Goal: Complete application form

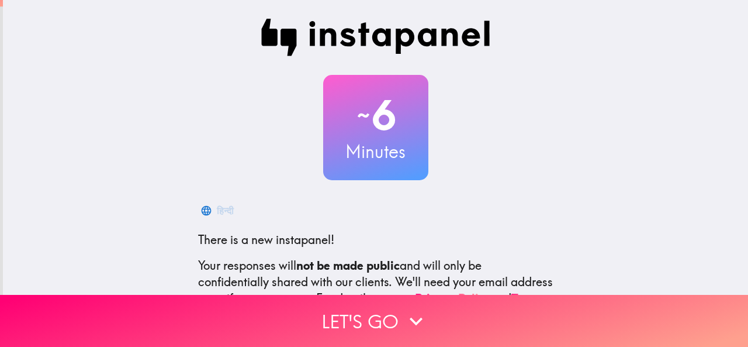
scroll to position [139, 0]
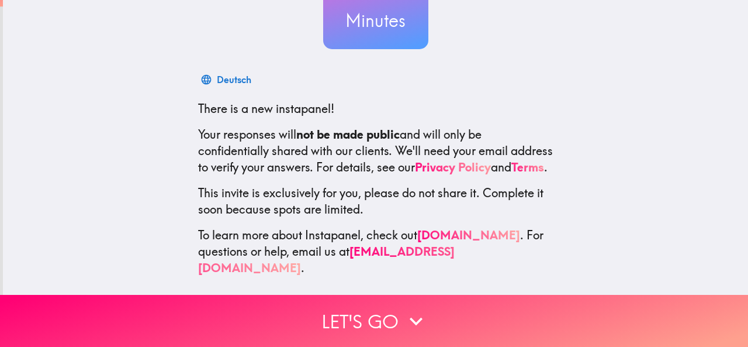
drag, startPoint x: 381, startPoint y: 133, endPoint x: 653, endPoint y: 198, distance: 279.5
click at [653, 198] on div "~ 6 Minutes Deutsch There is a new instapanel! Your responses will not be made …" at bounding box center [375, 82] width 745 height 426
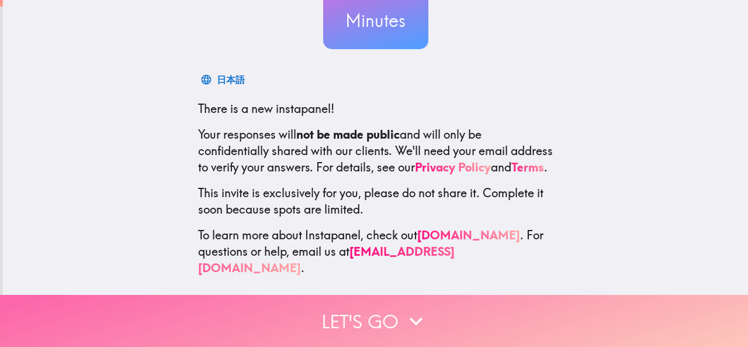
click at [351, 320] on button "Let's go" at bounding box center [374, 321] width 748 height 52
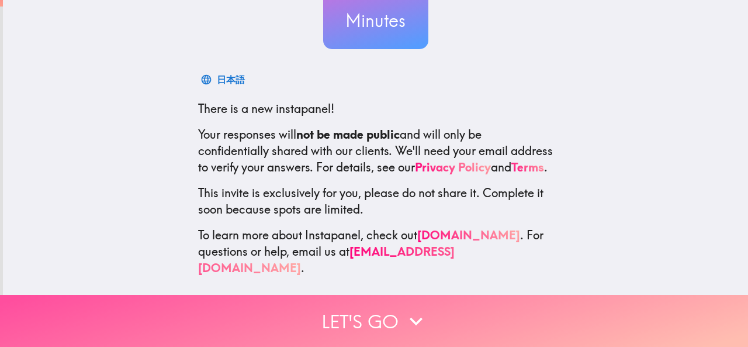
scroll to position [0, 0]
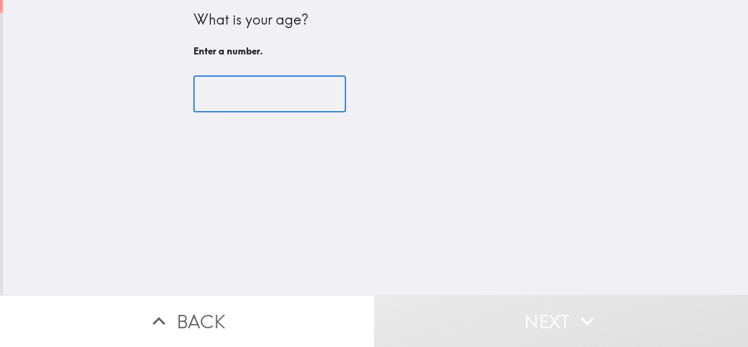
click at [248, 86] on input "number" at bounding box center [270, 94] width 153 height 36
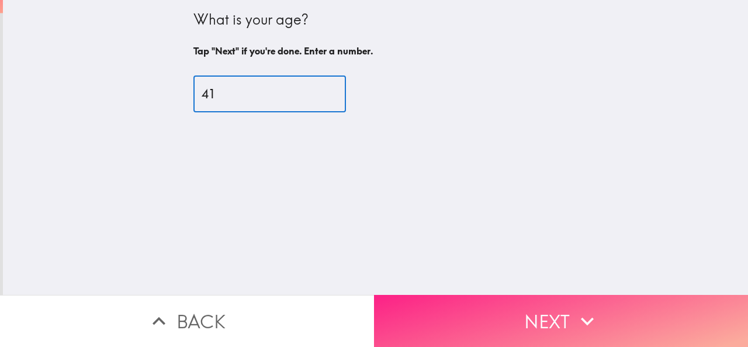
type input "41"
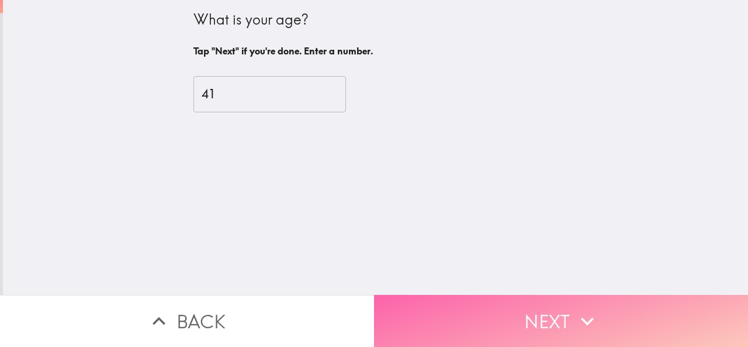
click at [534, 312] on button "Next" at bounding box center [561, 321] width 374 height 52
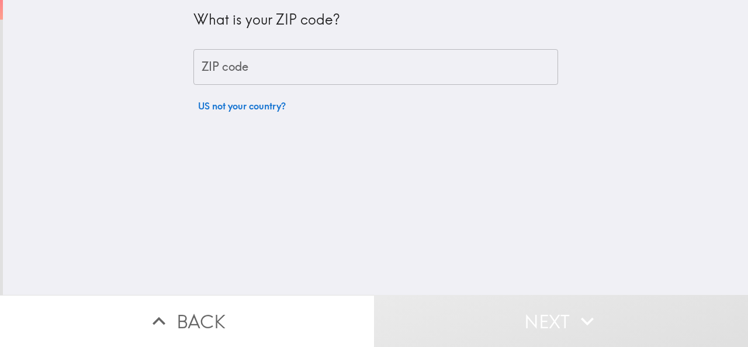
click at [255, 72] on input "ZIP code" at bounding box center [376, 67] width 365 height 36
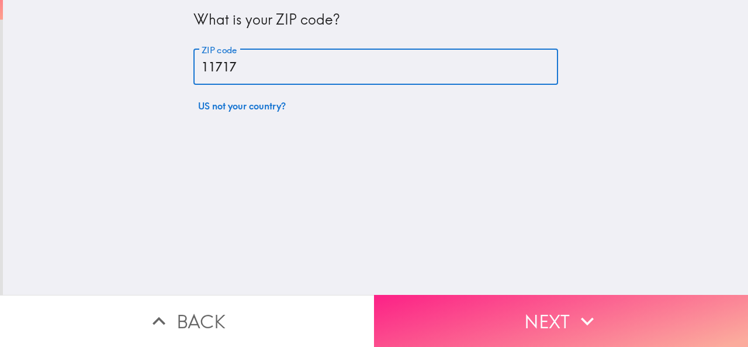
type input "11717"
click at [510, 312] on button "Next" at bounding box center [561, 321] width 374 height 52
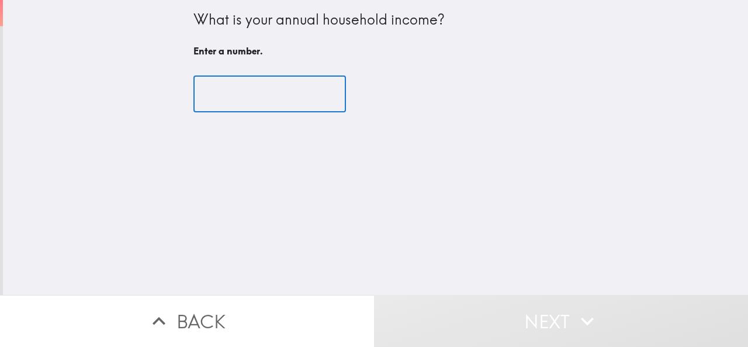
click at [232, 92] on input "number" at bounding box center [270, 94] width 153 height 36
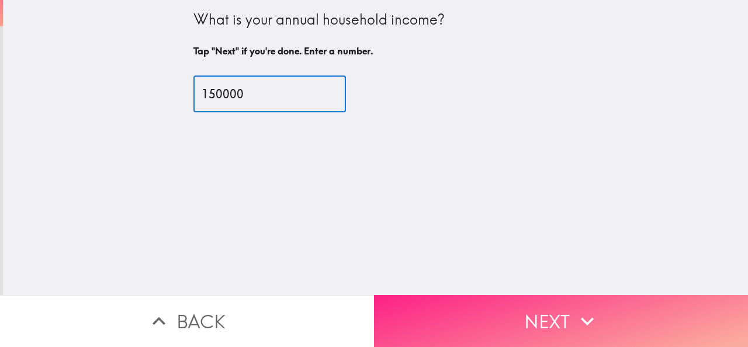
type input "150000"
click at [531, 333] on button "Next" at bounding box center [561, 321] width 374 height 52
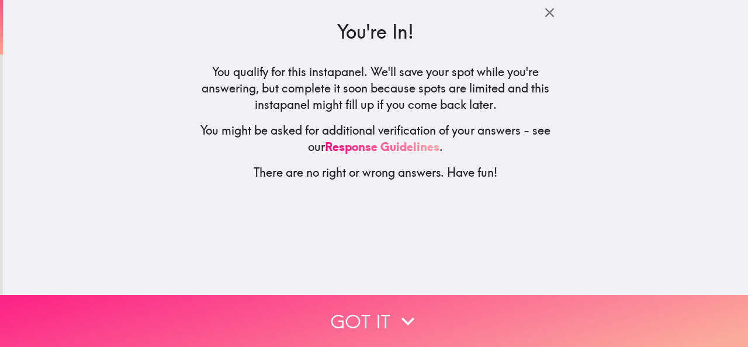
click at [453, 316] on button "Got it" at bounding box center [374, 321] width 748 height 52
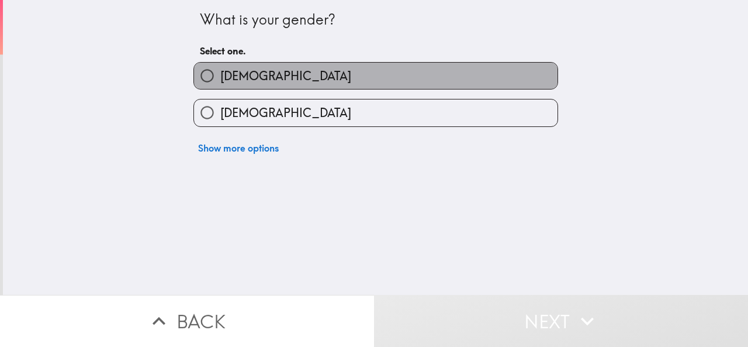
click at [307, 81] on label "[DEMOGRAPHIC_DATA]" at bounding box center [376, 76] width 364 height 26
click at [220, 81] on input "[DEMOGRAPHIC_DATA]" at bounding box center [207, 76] width 26 height 26
radio input "true"
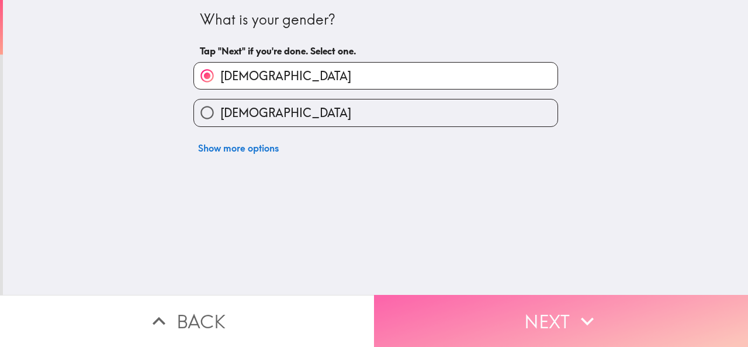
click at [527, 302] on button "Next" at bounding box center [561, 321] width 374 height 52
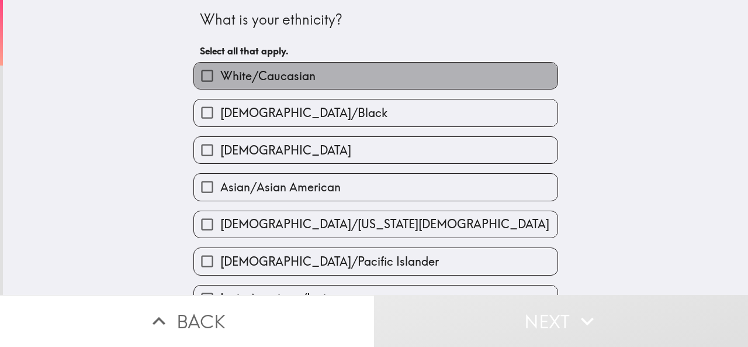
click at [354, 80] on label "White/Caucasian" at bounding box center [376, 76] width 364 height 26
click at [220, 80] on input "White/Caucasian" at bounding box center [207, 76] width 26 height 26
checkbox input "true"
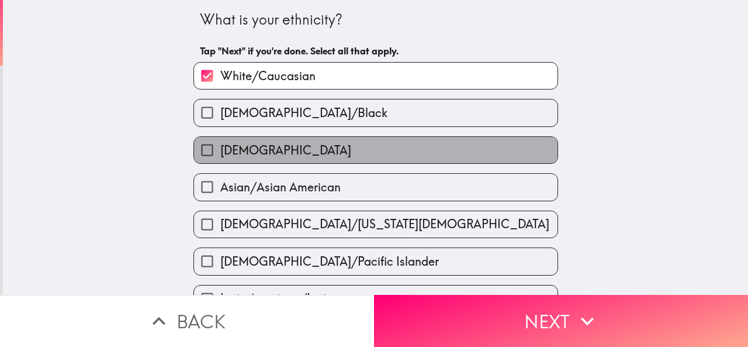
click at [284, 161] on label "[DEMOGRAPHIC_DATA]" at bounding box center [376, 150] width 364 height 26
click at [220, 161] on input "[DEMOGRAPHIC_DATA]" at bounding box center [207, 150] width 26 height 26
checkbox input "true"
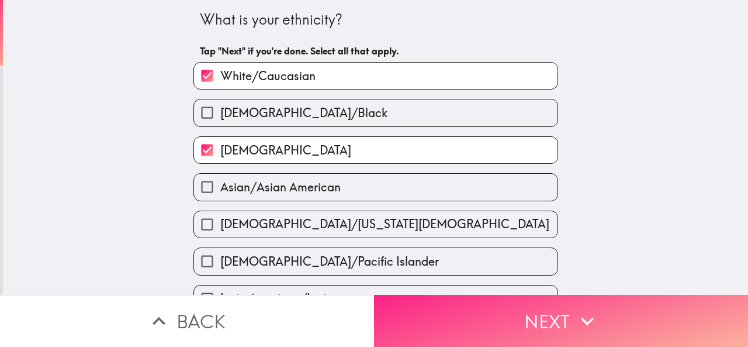
click at [524, 317] on button "Next" at bounding box center [561, 321] width 374 height 52
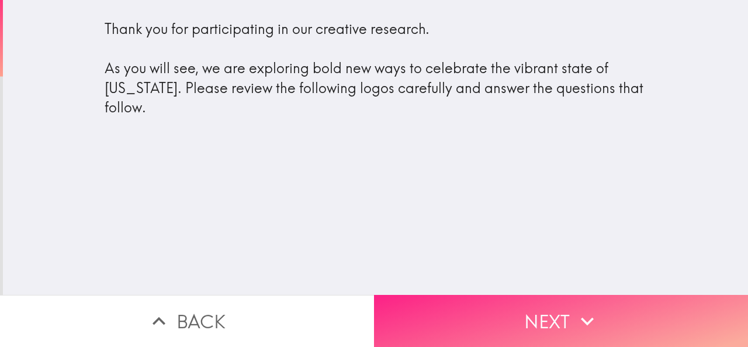
click at [548, 301] on button "Next" at bounding box center [561, 321] width 374 height 52
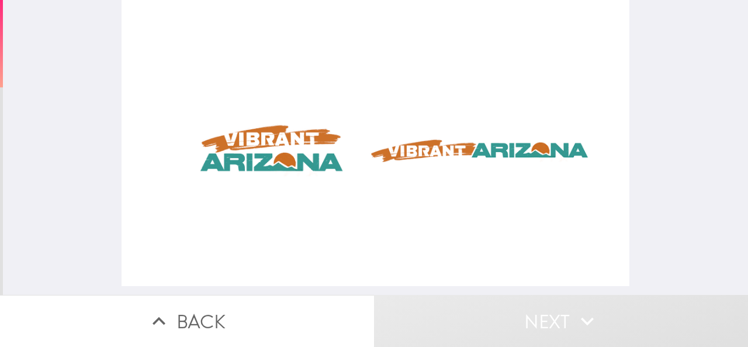
click at [281, 143] on div at bounding box center [376, 143] width 509 height 286
click at [474, 146] on div at bounding box center [376, 143] width 509 height 286
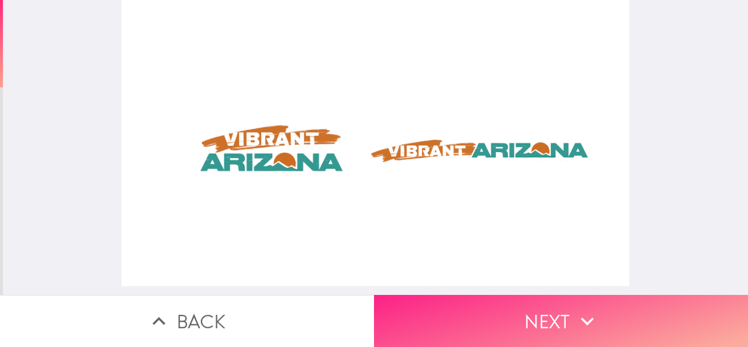
click at [523, 323] on button "Next" at bounding box center [561, 321] width 374 height 52
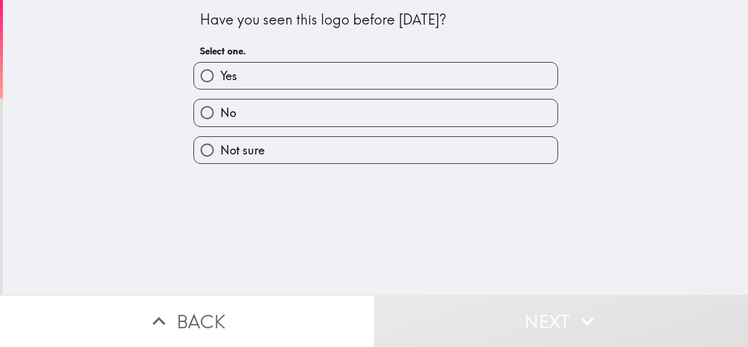
click at [417, 79] on label "Yes" at bounding box center [376, 76] width 364 height 26
click at [220, 79] on input "Yes" at bounding box center [207, 76] width 26 height 26
radio input "true"
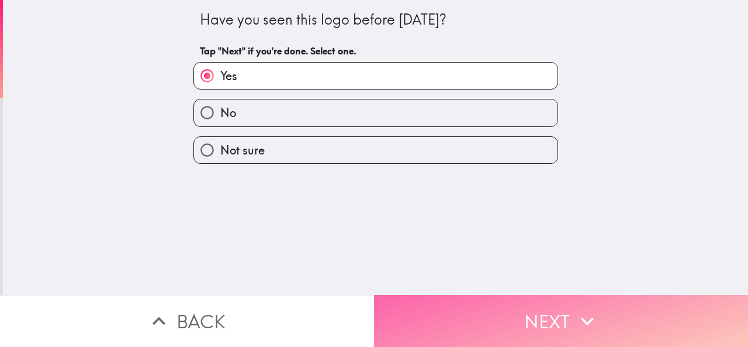
click at [523, 298] on button "Next" at bounding box center [561, 321] width 374 height 52
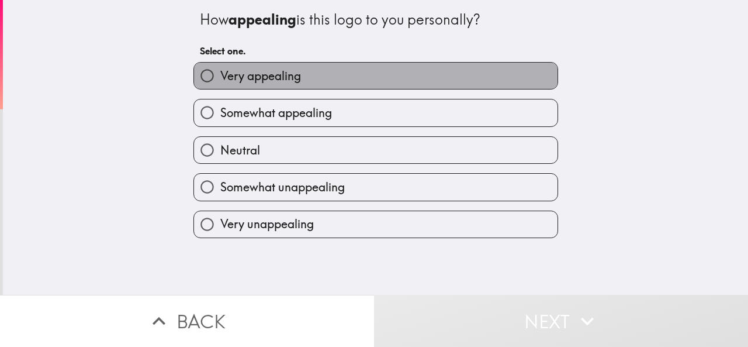
click at [478, 89] on label "Very appealing" at bounding box center [376, 76] width 364 height 26
click at [220, 89] on input "Very appealing" at bounding box center [207, 76] width 26 height 26
radio input "true"
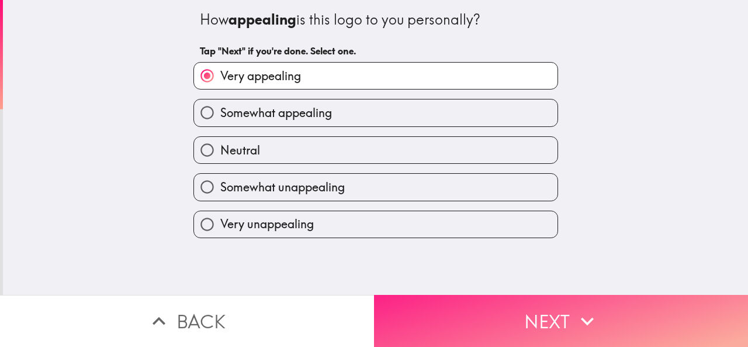
click at [548, 295] on button "Next" at bounding box center [561, 321] width 374 height 52
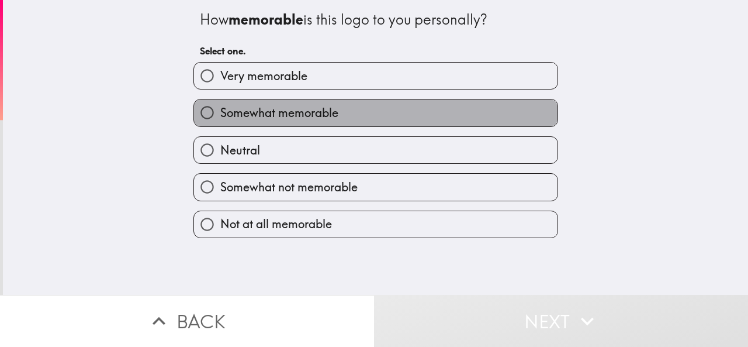
click at [366, 109] on label "Somewhat memorable" at bounding box center [376, 112] width 364 height 26
click at [220, 109] on input "Somewhat memorable" at bounding box center [207, 112] width 26 height 26
radio input "true"
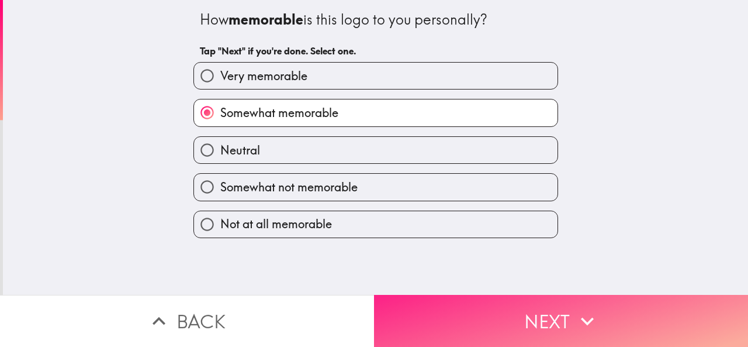
click at [561, 302] on button "Next" at bounding box center [561, 321] width 374 height 52
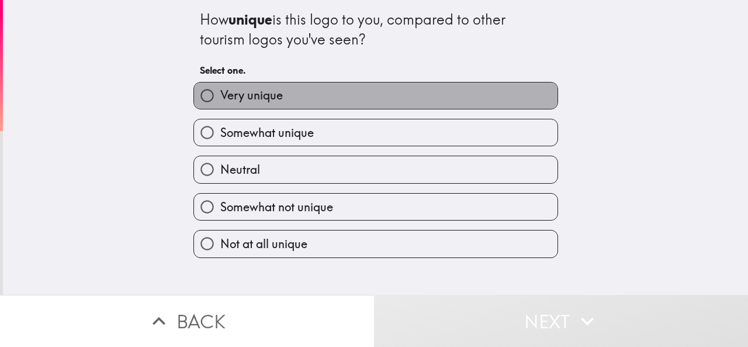
click at [422, 99] on label "Very unique" at bounding box center [376, 95] width 364 height 26
click at [220, 99] on input "Very unique" at bounding box center [207, 95] width 26 height 26
radio input "true"
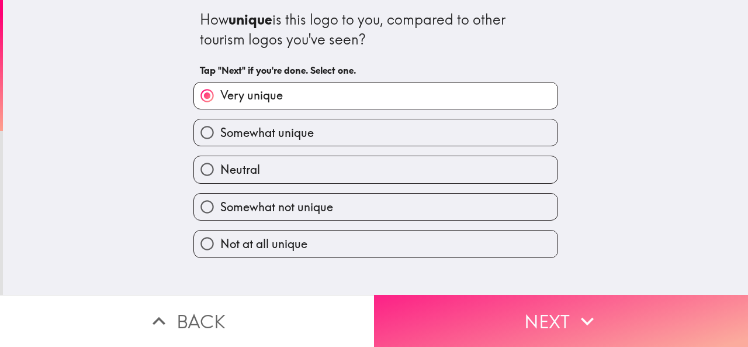
click at [563, 311] on button "Next" at bounding box center [561, 321] width 374 height 52
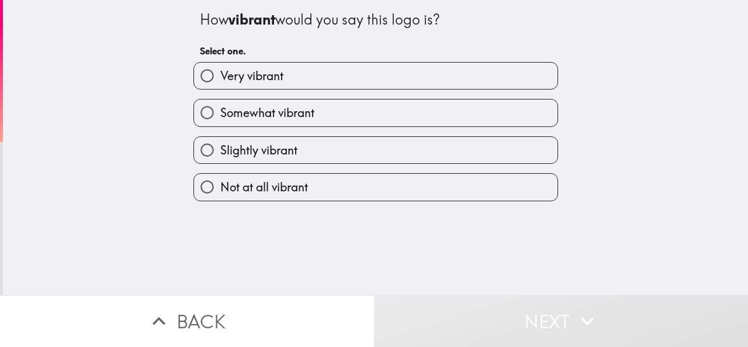
click at [340, 107] on label "Somewhat vibrant" at bounding box center [376, 112] width 364 height 26
click at [220, 107] on input "Somewhat vibrant" at bounding box center [207, 112] width 26 height 26
radio input "true"
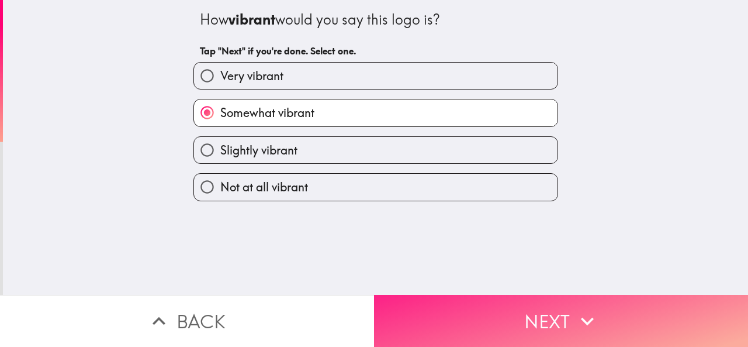
click at [526, 324] on button "Next" at bounding box center [561, 321] width 374 height 52
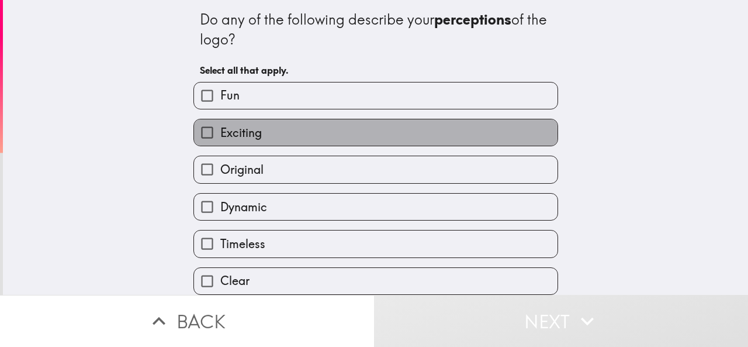
click at [351, 134] on label "Exciting" at bounding box center [376, 132] width 364 height 26
click at [220, 134] on input "Exciting" at bounding box center [207, 132] width 26 height 26
checkbox input "true"
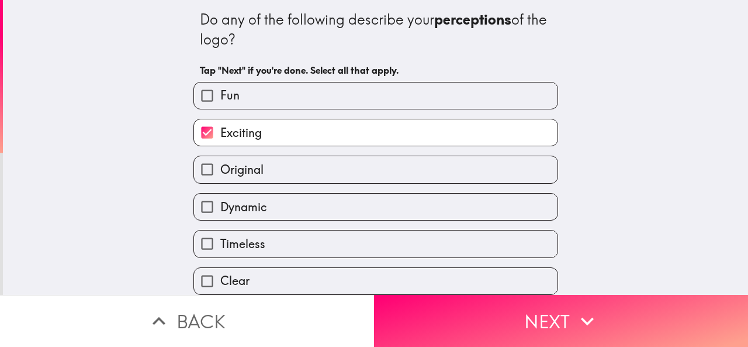
click at [360, 179] on label "Original" at bounding box center [376, 169] width 364 height 26
click at [220, 179] on input "Original" at bounding box center [207, 169] width 26 height 26
checkbox input "true"
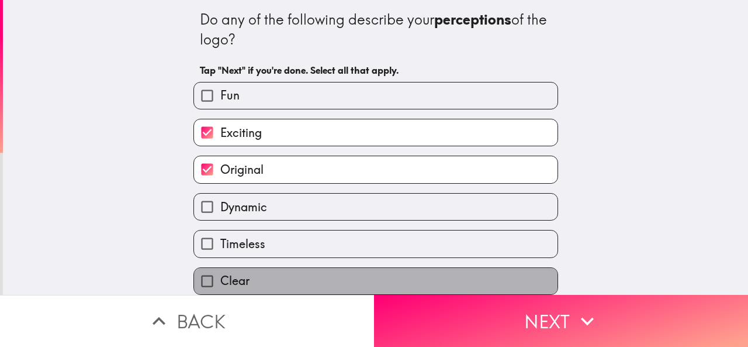
click at [339, 277] on label "Clear" at bounding box center [376, 281] width 364 height 26
click at [220, 277] on input "Clear" at bounding box center [207, 281] width 26 height 26
checkbox input "true"
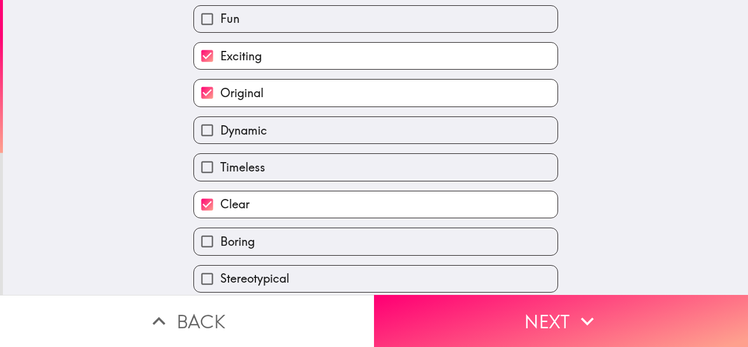
scroll to position [252, 0]
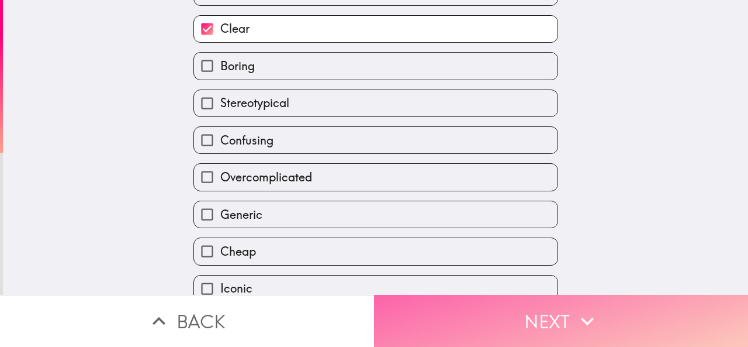
click at [507, 323] on button "Next" at bounding box center [561, 321] width 374 height 52
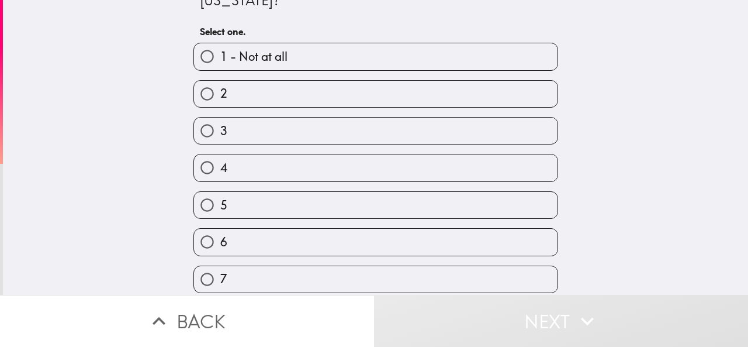
scroll to position [180, 0]
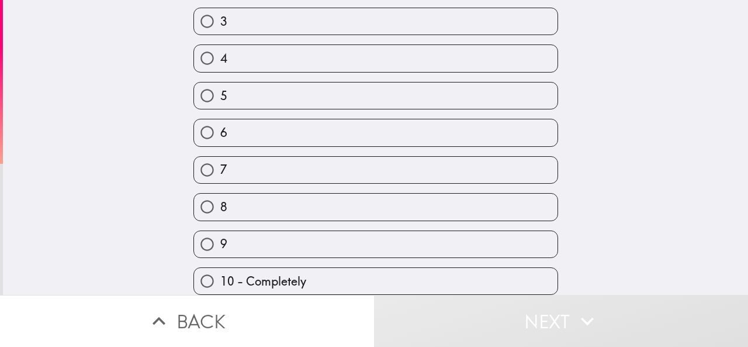
click at [325, 232] on label "9" at bounding box center [376, 244] width 364 height 26
click at [220, 232] on input "9" at bounding box center [207, 244] width 26 height 26
radio input "true"
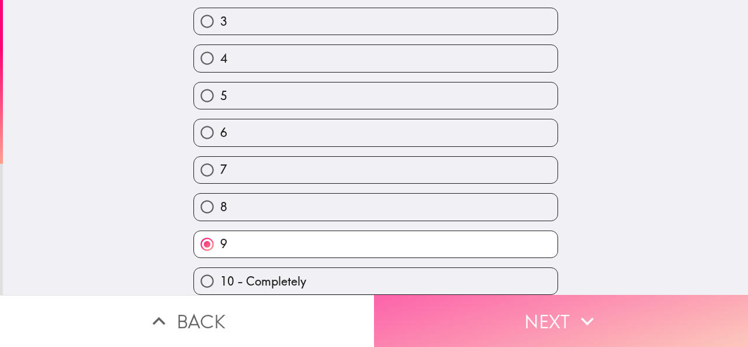
click at [585, 317] on icon "button" at bounding box center [587, 321] width 13 height 8
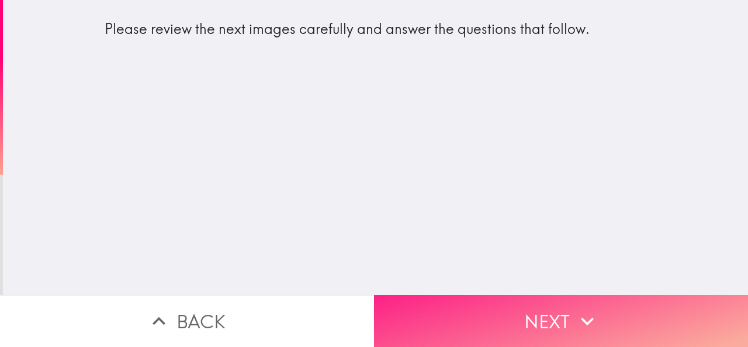
click at [529, 295] on button "Next" at bounding box center [561, 321] width 374 height 52
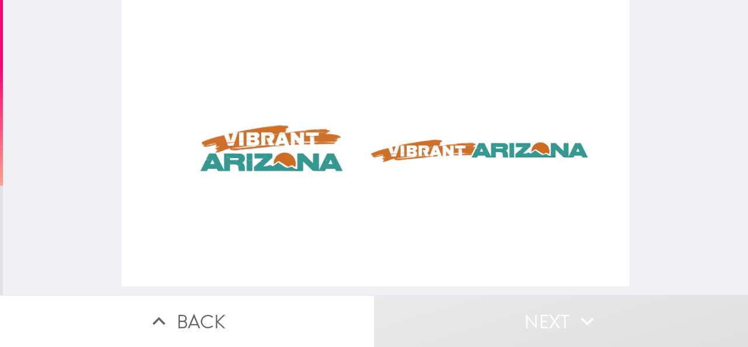
click at [409, 158] on div at bounding box center [376, 143] width 509 height 286
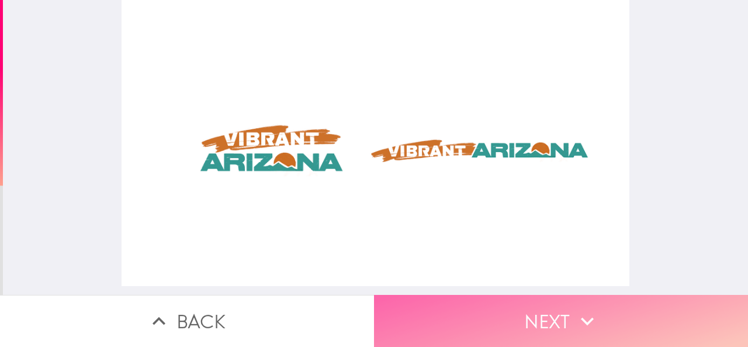
click at [565, 298] on button "Next" at bounding box center [561, 321] width 374 height 52
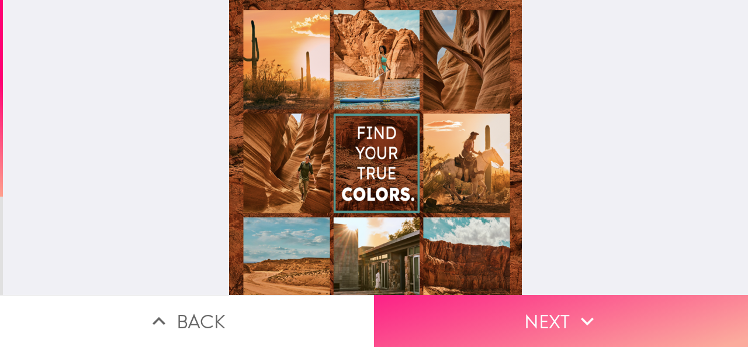
click at [575, 308] on icon "button" at bounding box center [588, 321] width 26 height 26
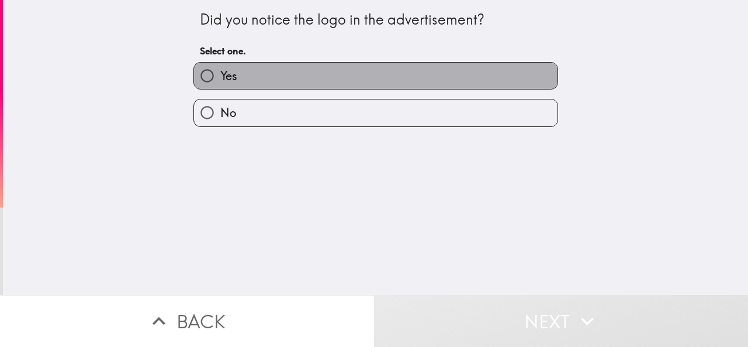
click at [485, 82] on label "Yes" at bounding box center [376, 76] width 364 height 26
click at [220, 82] on input "Yes" at bounding box center [207, 76] width 26 height 26
radio input "true"
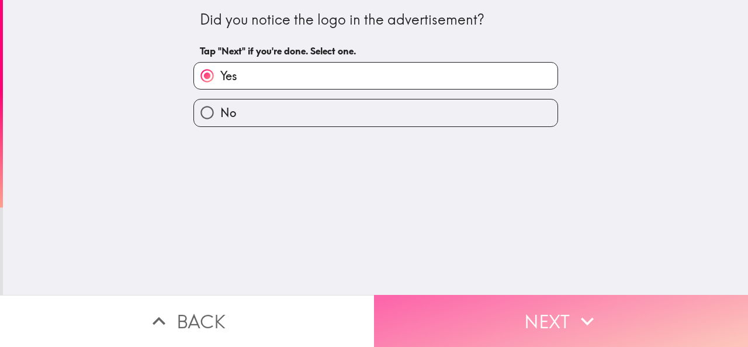
click at [578, 316] on icon "button" at bounding box center [588, 321] width 26 height 26
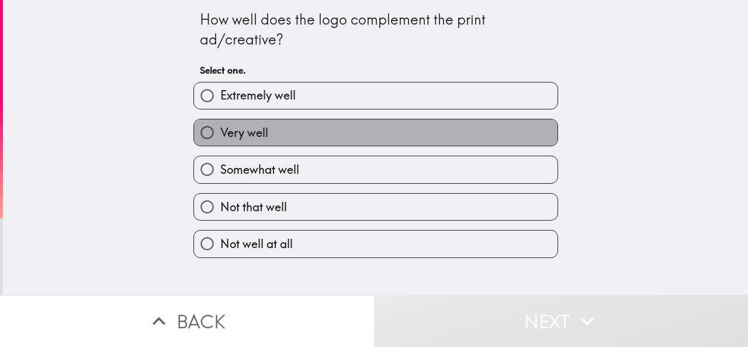
click at [394, 137] on label "Very well" at bounding box center [376, 132] width 364 height 26
click at [220, 137] on input "Very well" at bounding box center [207, 132] width 26 height 26
radio input "true"
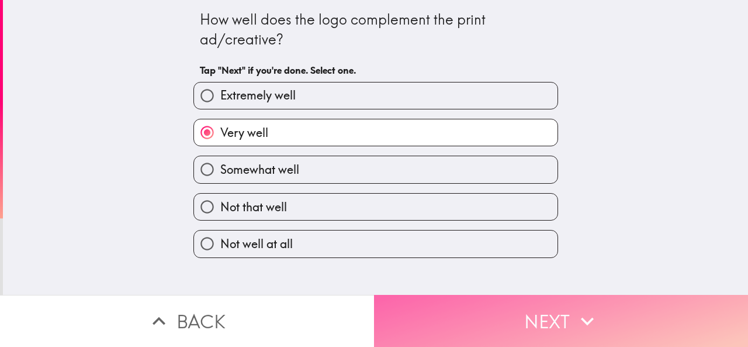
click at [552, 324] on button "Next" at bounding box center [561, 321] width 374 height 52
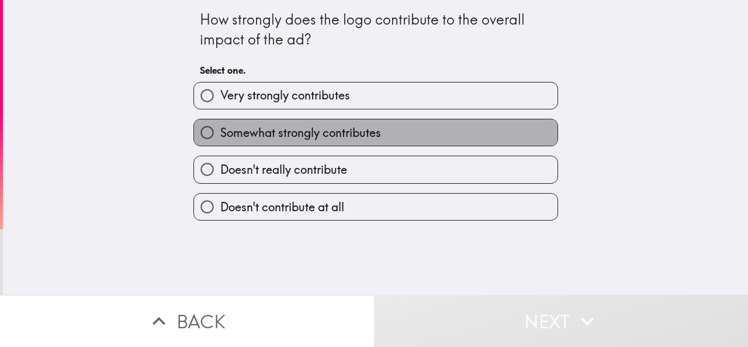
click at [389, 137] on label "Somewhat strongly contributes" at bounding box center [376, 132] width 364 height 26
click at [220, 137] on input "Somewhat strongly contributes" at bounding box center [207, 132] width 26 height 26
radio input "true"
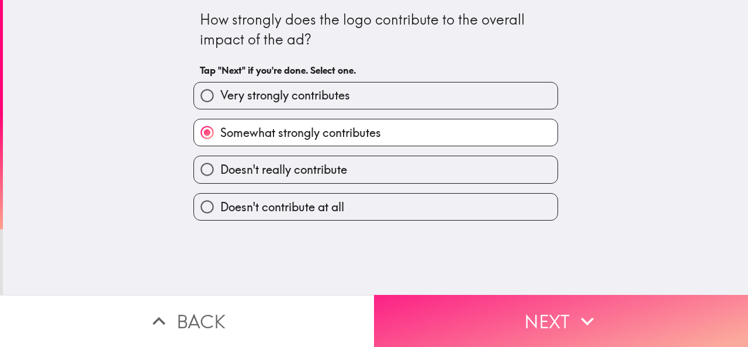
click at [545, 301] on button "Next" at bounding box center [561, 321] width 374 height 52
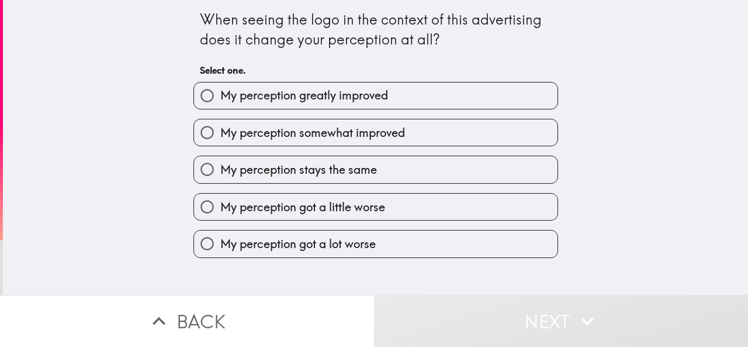
click at [320, 140] on span "My perception somewhat improved" at bounding box center [312, 133] width 185 height 16
click at [220, 140] on input "My perception somewhat improved" at bounding box center [207, 132] width 26 height 26
radio input "true"
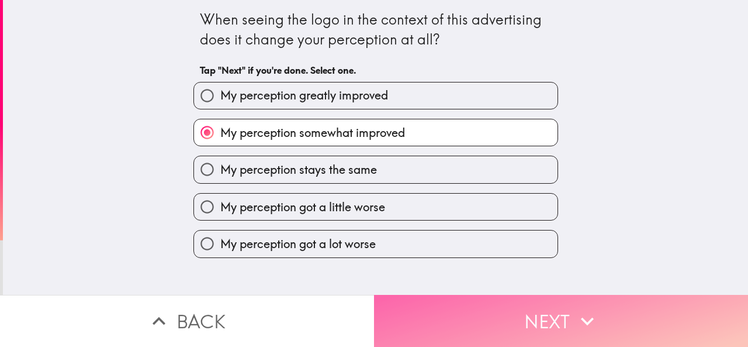
click at [604, 308] on button "Next" at bounding box center [561, 321] width 374 height 52
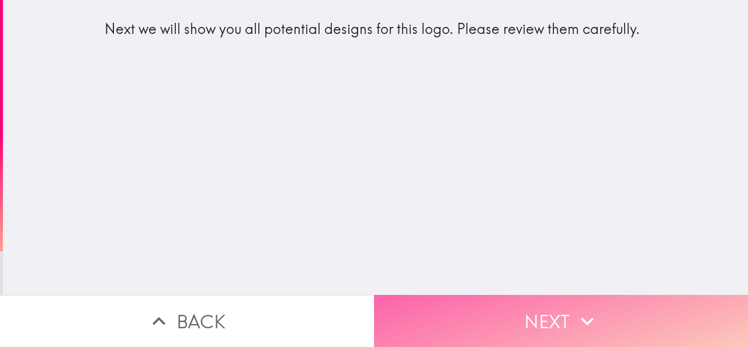
click at [567, 308] on button "Next" at bounding box center [561, 321] width 374 height 52
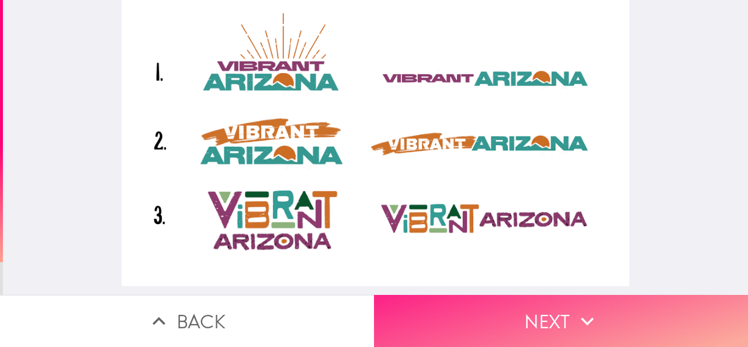
click at [583, 310] on icon "button" at bounding box center [588, 321] width 26 height 26
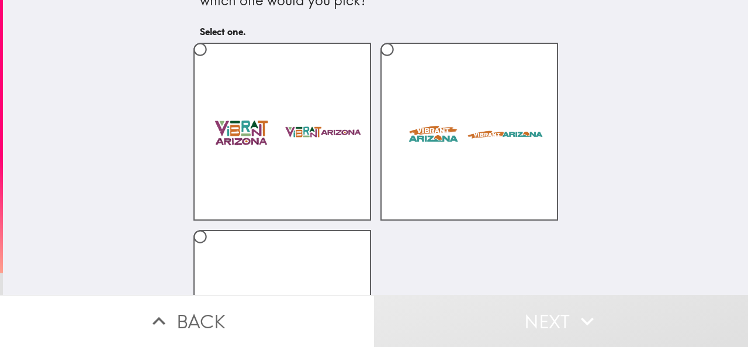
scroll to position [180, 0]
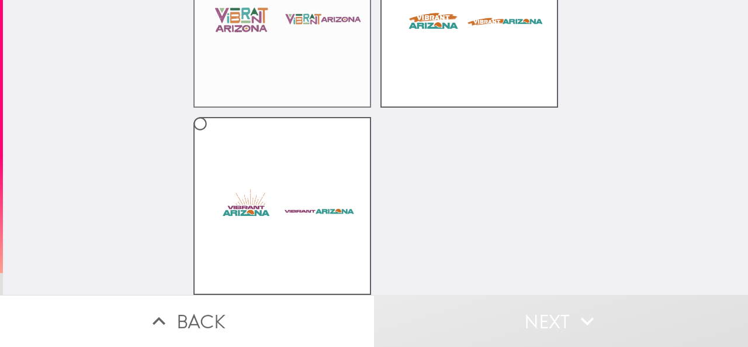
click at [303, 44] on label at bounding box center [283, 19] width 178 height 178
radio input "true"
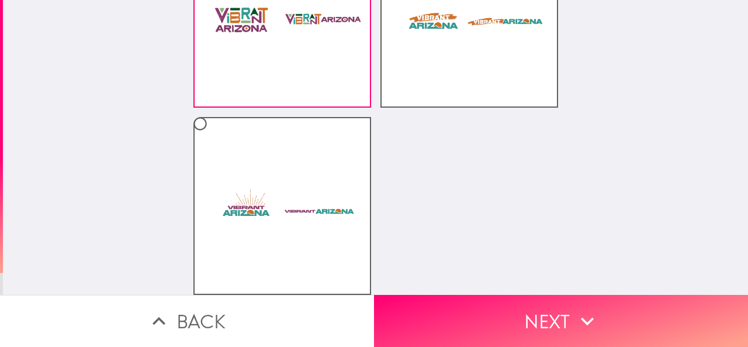
scroll to position [0, 0]
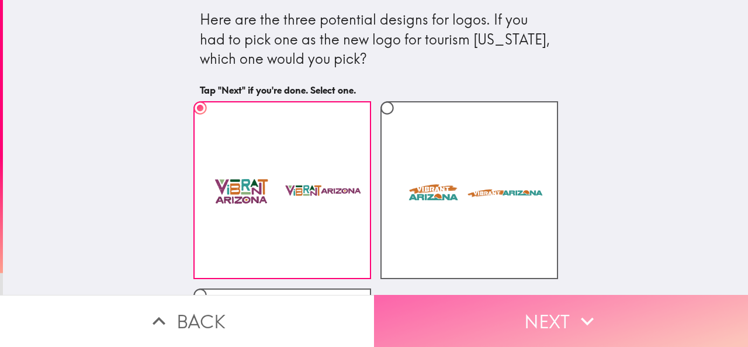
click at [611, 296] on button "Next" at bounding box center [561, 321] width 374 height 52
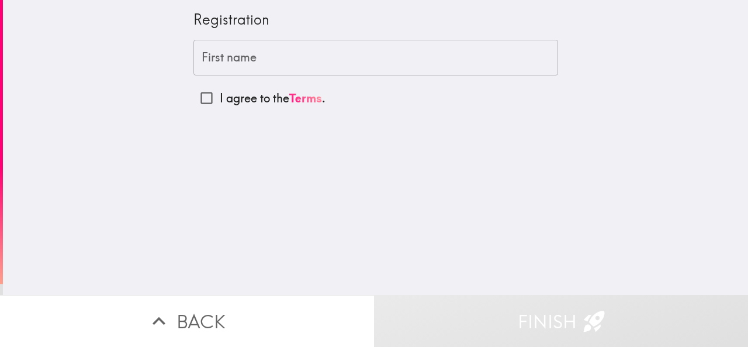
click at [248, 59] on input "First name" at bounding box center [376, 58] width 365 height 36
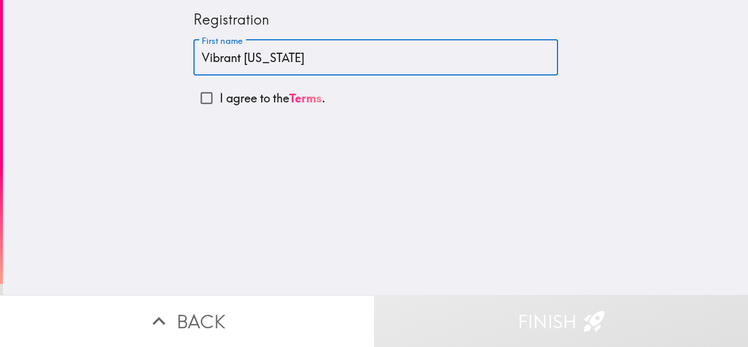
type input "Vibrant [US_STATE]"
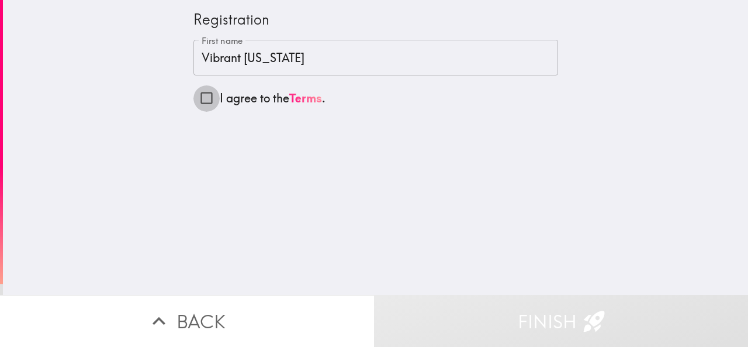
click at [195, 98] on input "I agree to the Terms ." at bounding box center [207, 98] width 26 height 26
checkbox input "true"
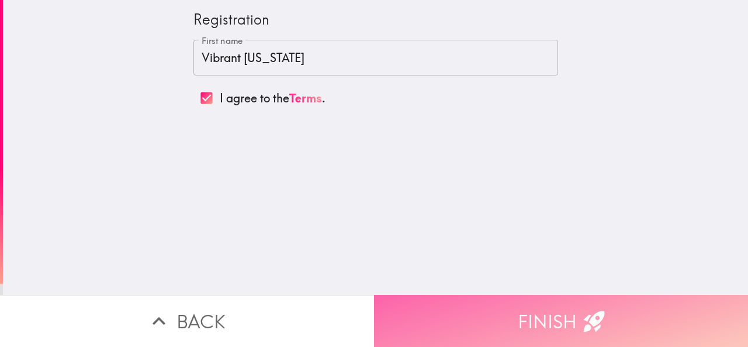
click at [587, 308] on icon "button" at bounding box center [595, 321] width 26 height 26
